Goal: Information Seeking & Learning: Check status

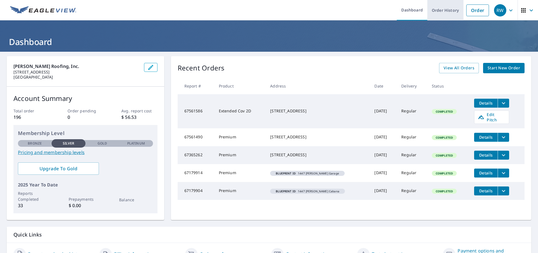
click at [444, 9] on link "Order History" at bounding box center [445, 10] width 36 height 20
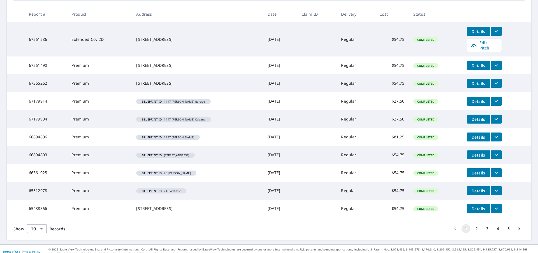
scroll to position [110, 0]
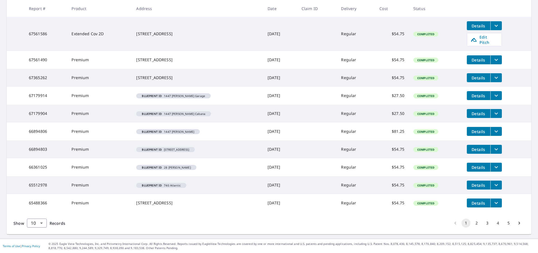
click at [472, 225] on button "2" at bounding box center [476, 223] width 9 height 9
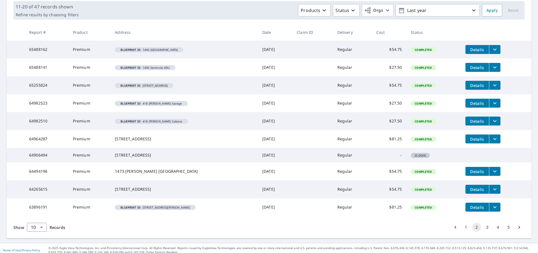
scroll to position [100, 0]
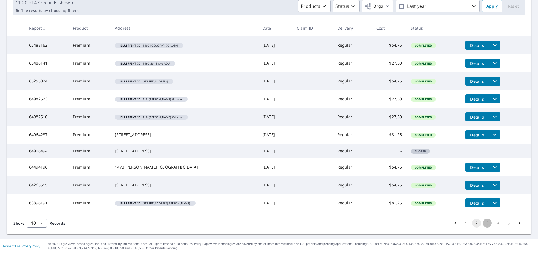
click at [483, 223] on button "3" at bounding box center [487, 223] width 9 height 9
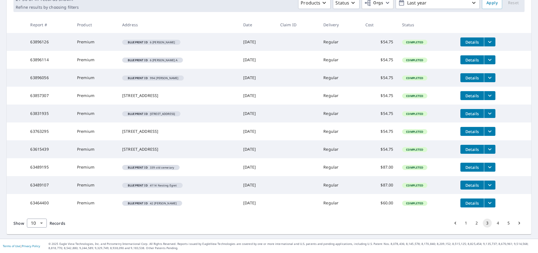
scroll to position [98, 0]
click at [493, 223] on button "4" at bounding box center [497, 223] width 9 height 9
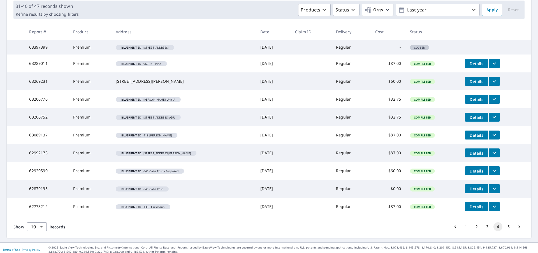
scroll to position [90, 0]
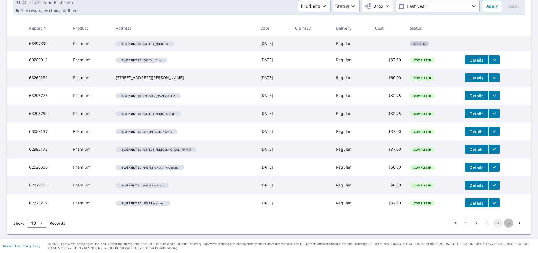
click at [504, 225] on button "5" at bounding box center [508, 223] width 9 height 9
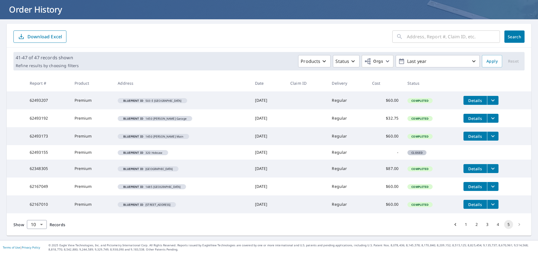
scroll to position [34, 0]
